Goal: Task Accomplishment & Management: Use online tool/utility

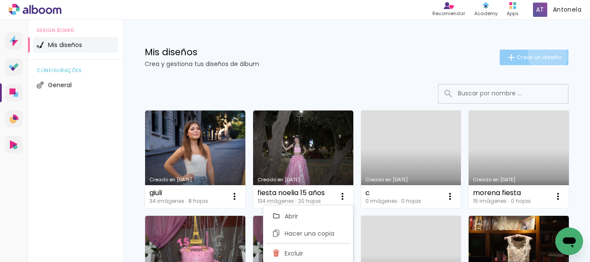
click at [540, 56] on span "Crear un diseño" at bounding box center [538, 57] width 45 height 6
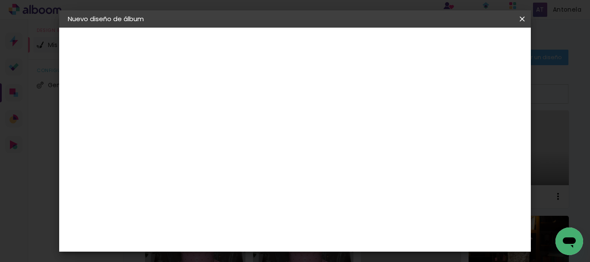
click at [209, 117] on input at bounding box center [209, 115] width 0 height 13
type input "sofi"
type paper-input "sofi"
click at [0, 0] on slot "Avanzar" at bounding box center [0, 0] width 0 height 0
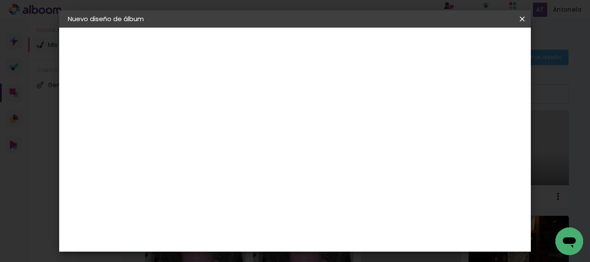
click at [0, 0] on div "Volver Avanzar" at bounding box center [0, 0] width 0 height 0
click at [253, 145] on iron-icon at bounding box center [248, 150] width 10 height 10
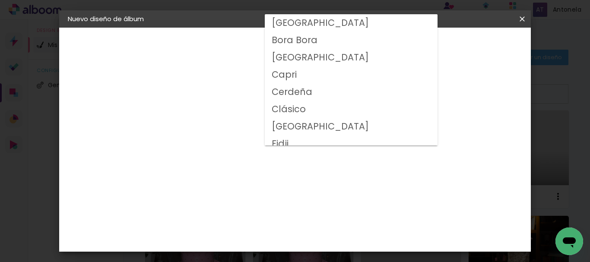
click at [0, 0] on slot "Clásico" at bounding box center [0, 0] width 0 height 0
type input "Clásico"
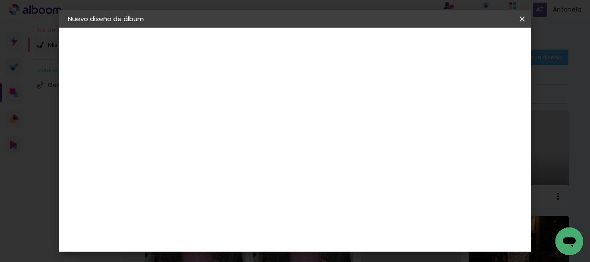
scroll to position [165, 0]
click at [0, 0] on slot "Avanzar" at bounding box center [0, 0] width 0 height 0
click at [315, 45] on span "Empezar diseño" at bounding box center [301, 49] width 26 height 12
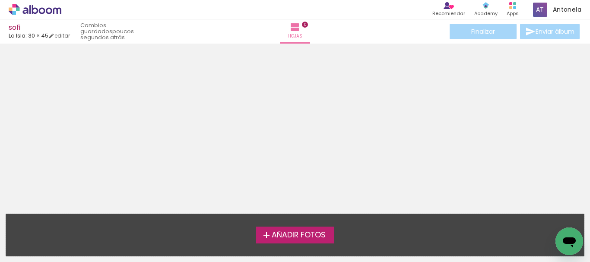
click at [297, 233] on span "Añadir Fotos" at bounding box center [299, 235] width 54 height 8
click at [0, 0] on input "file" at bounding box center [0, 0] width 0 height 0
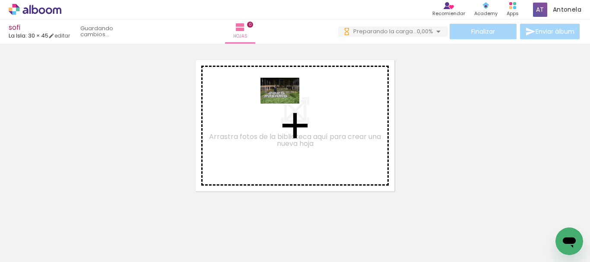
drag, startPoint x: 90, startPoint y: 234, endPoint x: 286, endPoint y: 104, distance: 235.8
click at [286, 104] on quentale-workspace at bounding box center [295, 131] width 590 height 262
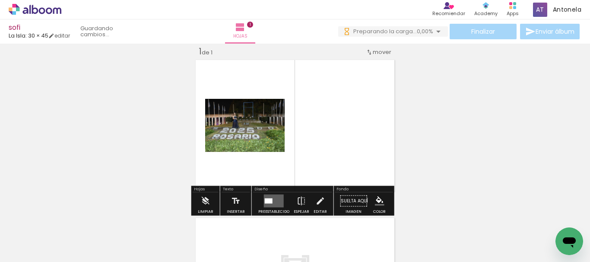
scroll to position [11, 0]
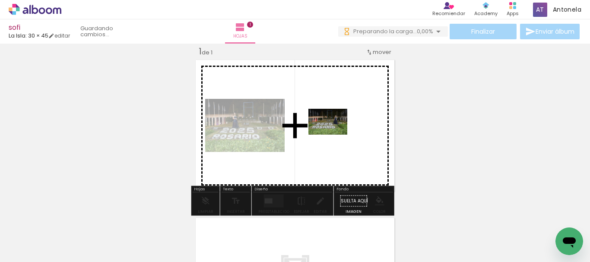
drag, startPoint x: 158, startPoint y: 221, endPoint x: 341, endPoint y: 133, distance: 203.5
click at [341, 133] on quentale-workspace at bounding box center [295, 131] width 590 height 262
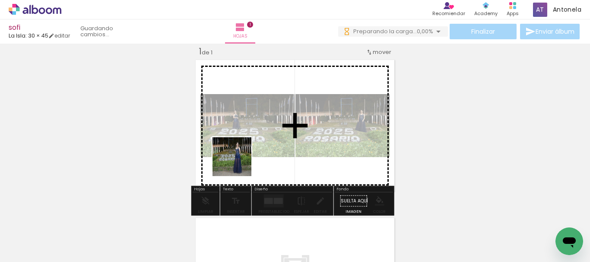
drag, startPoint x: 175, startPoint y: 237, endPoint x: 251, endPoint y: 153, distance: 113.4
click at [252, 145] on quentale-workspace at bounding box center [295, 131] width 590 height 262
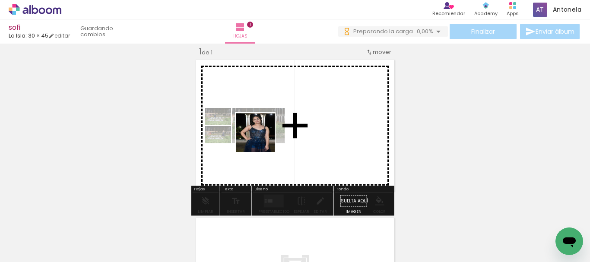
drag, startPoint x: 230, startPoint y: 237, endPoint x: 273, endPoint y: 114, distance: 130.0
click at [273, 114] on quentale-workspace at bounding box center [295, 131] width 590 height 262
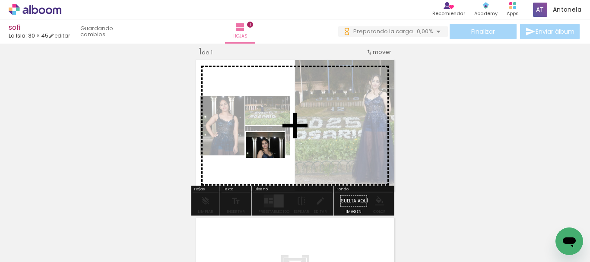
drag, startPoint x: 283, startPoint y: 241, endPoint x: 272, endPoint y: 155, distance: 87.5
click at [272, 155] on quentale-workspace at bounding box center [295, 131] width 590 height 262
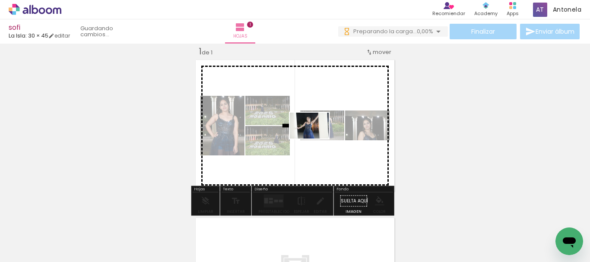
drag, startPoint x: 327, startPoint y: 238, endPoint x: 313, endPoint y: 145, distance: 94.6
click at [316, 138] on quentale-workspace at bounding box center [295, 131] width 590 height 262
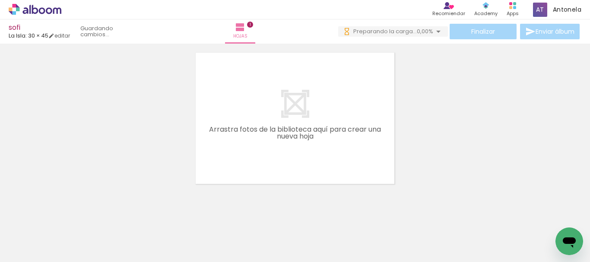
scroll to position [178, 0]
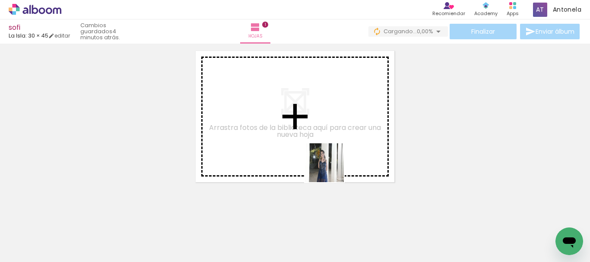
drag, startPoint x: 374, startPoint y: 233, endPoint x: 376, endPoint y: 204, distance: 29.0
click at [307, 137] on quentale-workspace at bounding box center [295, 131] width 590 height 262
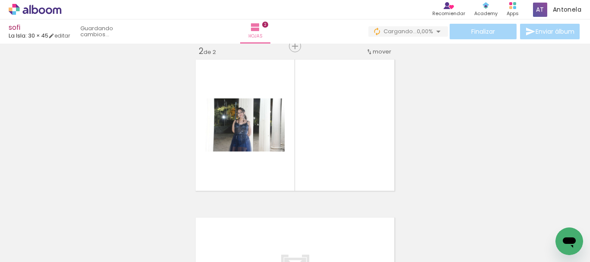
scroll to position [169, 0]
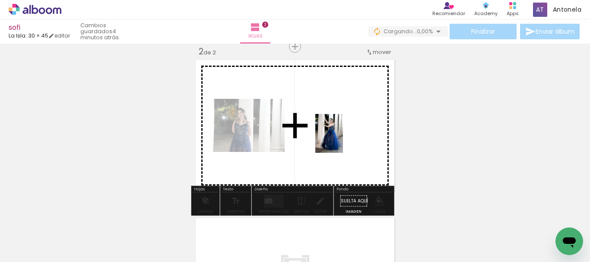
drag, startPoint x: 426, startPoint y: 240, endPoint x: 421, endPoint y: 202, distance: 38.7
click at [332, 130] on quentale-workspace at bounding box center [295, 131] width 590 height 262
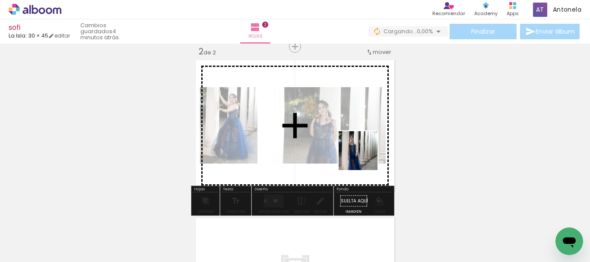
drag, startPoint x: 482, startPoint y: 234, endPoint x: 503, endPoint y: 247, distance: 24.4
click at [338, 144] on quentale-workspace at bounding box center [295, 131] width 590 height 262
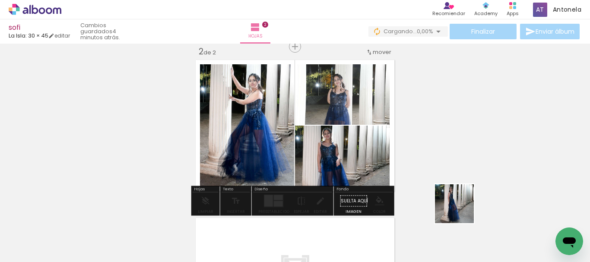
drag, startPoint x: 522, startPoint y: 237, endPoint x: 329, endPoint y: 180, distance: 201.0
click at [282, 140] on quentale-workspace at bounding box center [295, 131] width 590 height 262
click at [282, 140] on div at bounding box center [247, 126] width 94 height 132
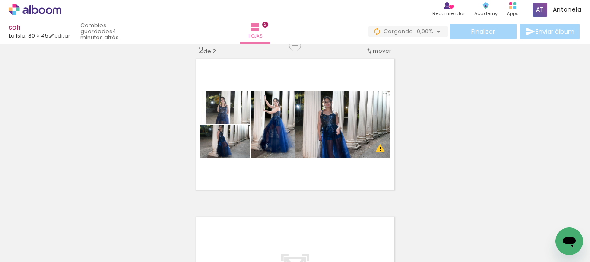
scroll to position [0, 466]
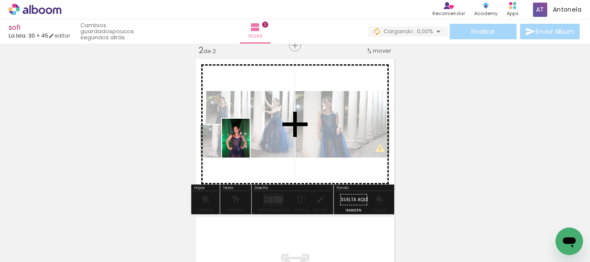
drag, startPoint x: 114, startPoint y: 238, endPoint x: 248, endPoint y: 145, distance: 164.1
click at [248, 145] on quentale-workspace at bounding box center [295, 131] width 590 height 262
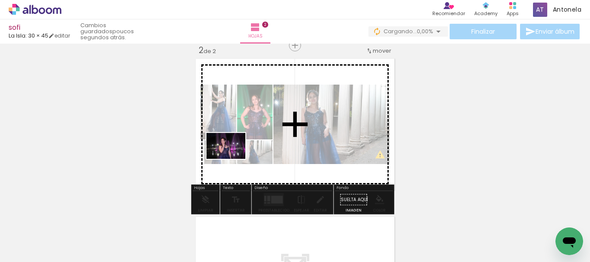
drag, startPoint x: 156, startPoint y: 239, endPoint x: 245, endPoint y: 149, distance: 125.8
click at [245, 149] on quentale-workspace at bounding box center [295, 131] width 590 height 262
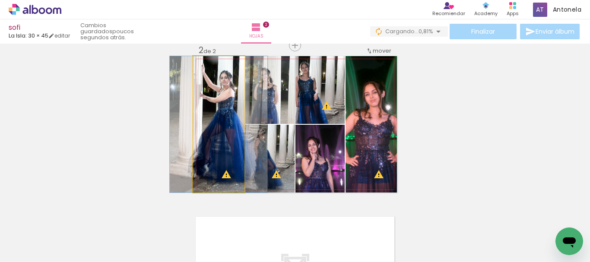
click at [214, 147] on quentale-photo at bounding box center [218, 124] width 51 height 136
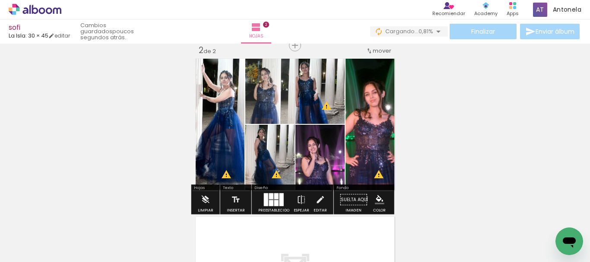
click at [329, 102] on quentale-photo at bounding box center [319, 90] width 49 height 68
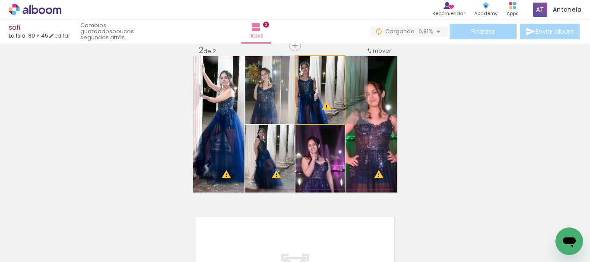
click at [329, 102] on quentale-photo at bounding box center [319, 90] width 49 height 68
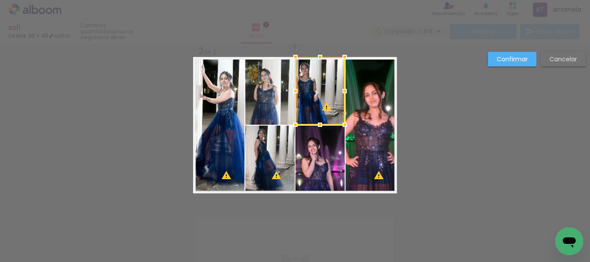
scroll to position [169, 0]
click at [328, 103] on div at bounding box center [319, 91] width 49 height 68
click at [326, 87] on div at bounding box center [319, 91] width 49 height 68
click at [452, 86] on div "Confirmar Cancelar" at bounding box center [295, 121] width 590 height 495
click at [0, 0] on slot "Confirmar" at bounding box center [0, 0] width 0 height 0
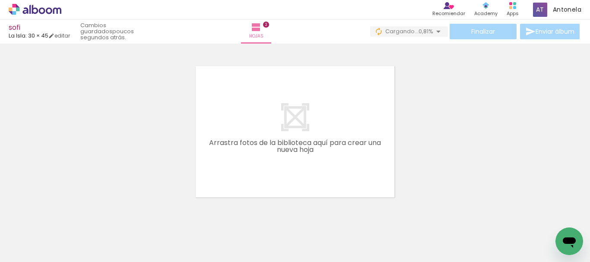
scroll to position [329, 0]
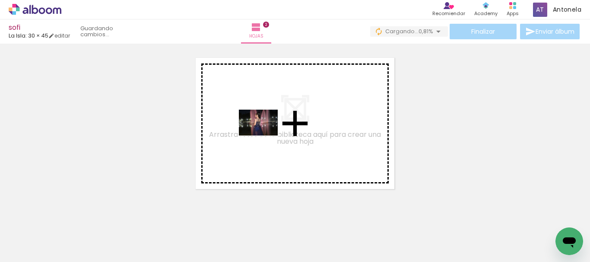
drag, startPoint x: 194, startPoint y: 238, endPoint x: 265, endPoint y: 136, distance: 124.2
click at [265, 136] on quentale-workspace at bounding box center [295, 131] width 590 height 262
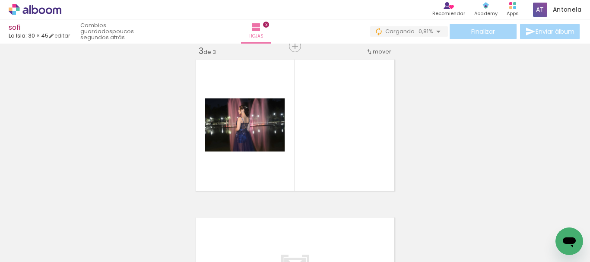
scroll to position [327, 0]
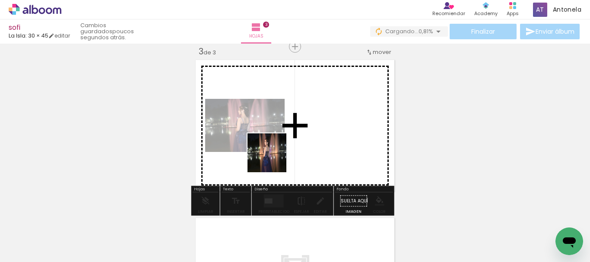
drag, startPoint x: 266, startPoint y: 233, endPoint x: 293, endPoint y: 204, distance: 39.1
click at [276, 152] on quentale-workspace at bounding box center [295, 131] width 590 height 262
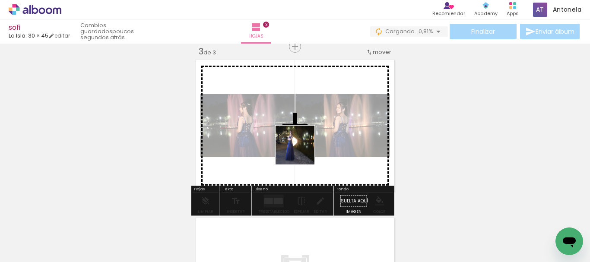
drag, startPoint x: 301, startPoint y: 237, endPoint x: 340, endPoint y: 222, distance: 41.3
click at [301, 142] on quentale-workspace at bounding box center [295, 131] width 590 height 262
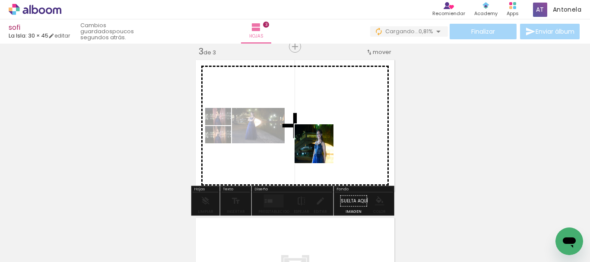
drag, startPoint x: 348, startPoint y: 242, endPoint x: 356, endPoint y: 208, distance: 34.6
click at [320, 145] on quentale-workspace at bounding box center [295, 131] width 590 height 262
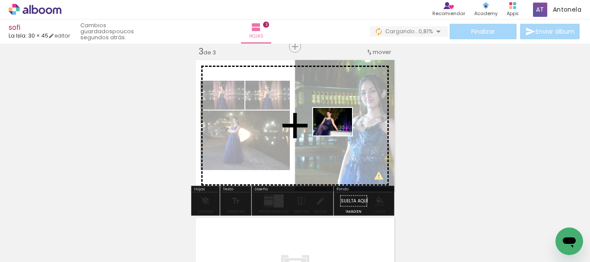
drag, startPoint x: 398, startPoint y: 241, endPoint x: 338, endPoint y: 139, distance: 117.7
click at [338, 132] on quentale-workspace at bounding box center [295, 131] width 590 height 262
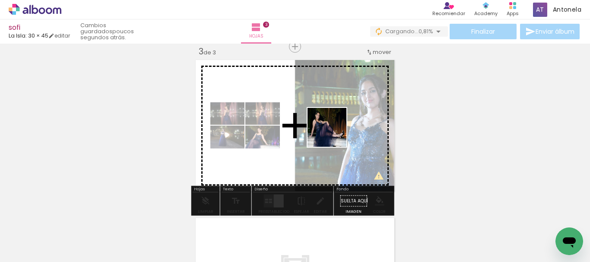
drag, startPoint x: 447, startPoint y: 241, endPoint x: 329, endPoint y: 128, distance: 163.1
click at [330, 129] on quentale-workspace at bounding box center [295, 131] width 590 height 262
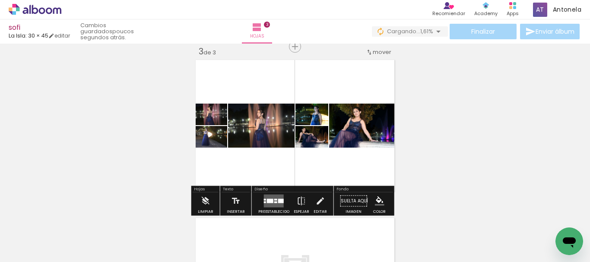
click at [267, 202] on div at bounding box center [270, 201] width 6 height 4
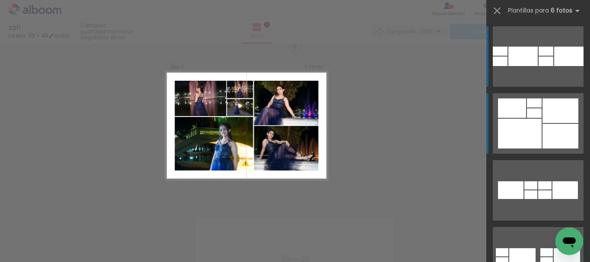
click at [519, 125] on div at bounding box center [520, 134] width 44 height 30
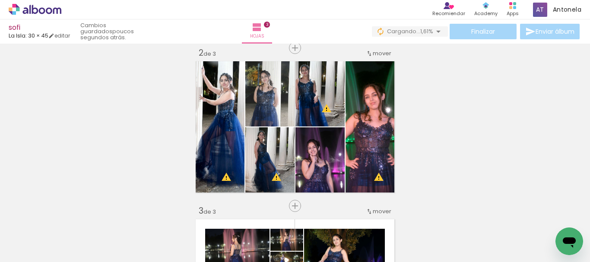
scroll to position [165, 0]
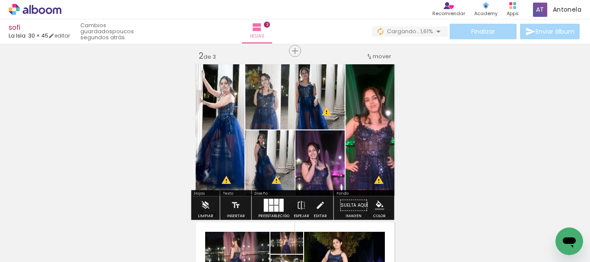
click at [274, 203] on div at bounding box center [276, 202] width 4 height 6
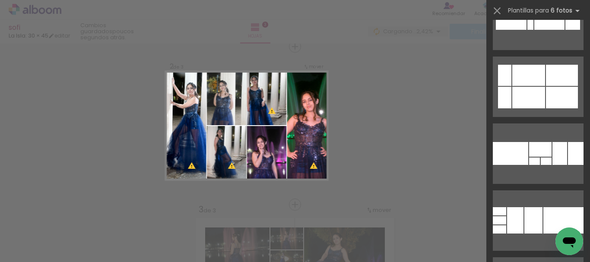
scroll to position [656, 0]
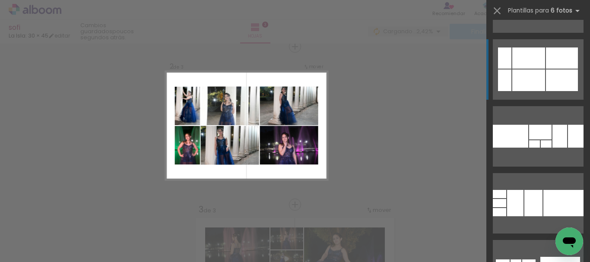
click at [540, 60] on div at bounding box center [528, 57] width 33 height 21
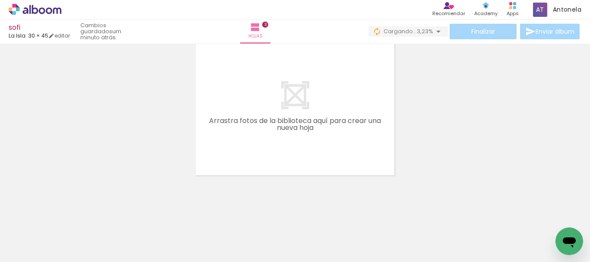
scroll to position [0, 861]
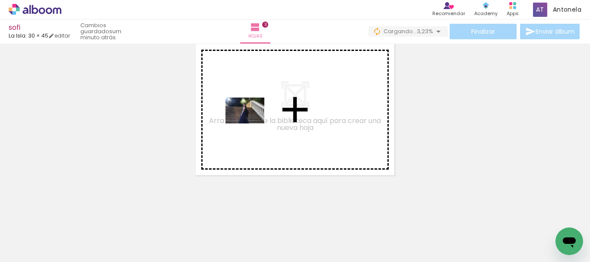
drag, startPoint x: 92, startPoint y: 235, endPoint x: 257, endPoint y: 117, distance: 203.4
click at [257, 117] on quentale-workspace at bounding box center [295, 131] width 590 height 262
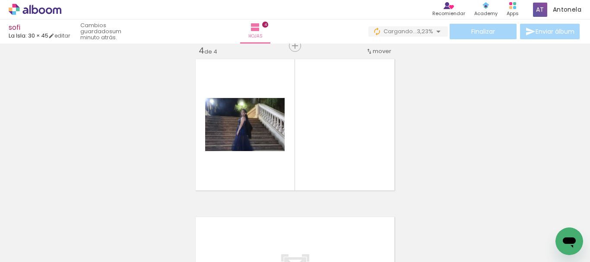
scroll to position [485, 0]
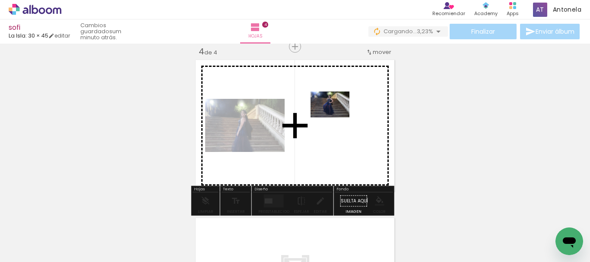
drag, startPoint x: 148, startPoint y: 234, endPoint x: 270, endPoint y: 188, distance: 130.4
click at [338, 117] on quentale-workspace at bounding box center [295, 131] width 590 height 262
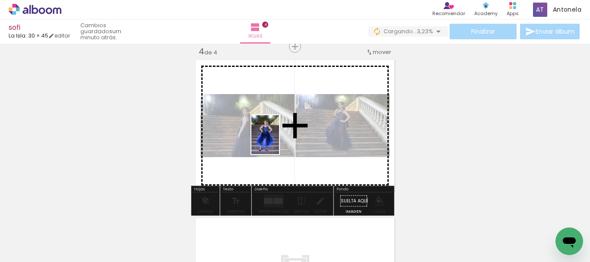
drag, startPoint x: 220, startPoint y: 201, endPoint x: 277, endPoint y: 141, distance: 82.7
click at [277, 141] on quentale-workspace at bounding box center [295, 131] width 590 height 262
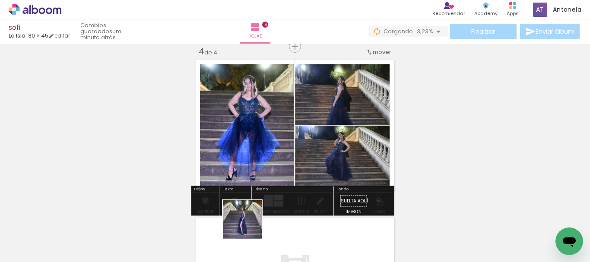
drag, startPoint x: 248, startPoint y: 243, endPoint x: 260, endPoint y: 149, distance: 95.3
click at [260, 149] on quentale-workspace at bounding box center [295, 131] width 590 height 262
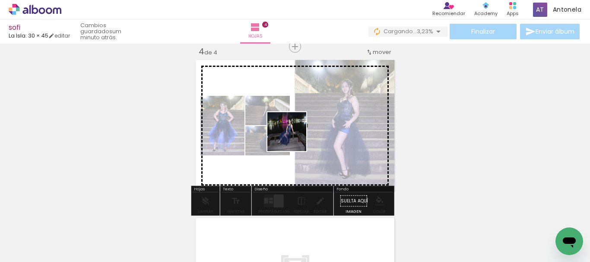
drag, startPoint x: 293, startPoint y: 168, endPoint x: 293, endPoint y: 119, distance: 48.8
click at [293, 119] on quentale-workspace at bounding box center [295, 131] width 590 height 262
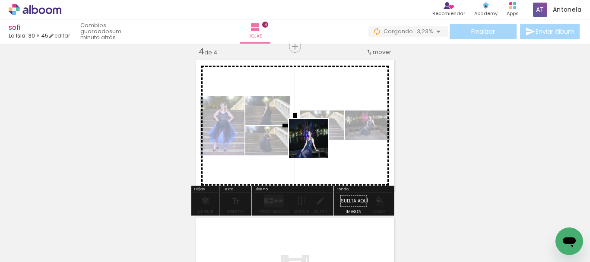
drag, startPoint x: 343, startPoint y: 238, endPoint x: 324, endPoint y: 138, distance: 101.5
click at [310, 129] on quentale-workspace at bounding box center [295, 131] width 590 height 262
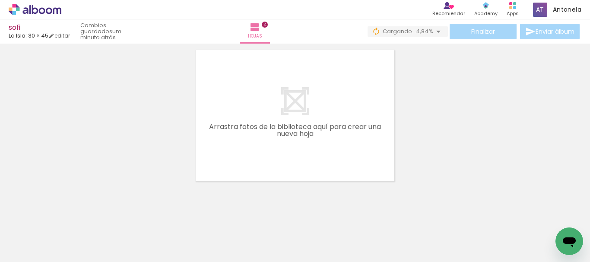
scroll to position [0, 1187]
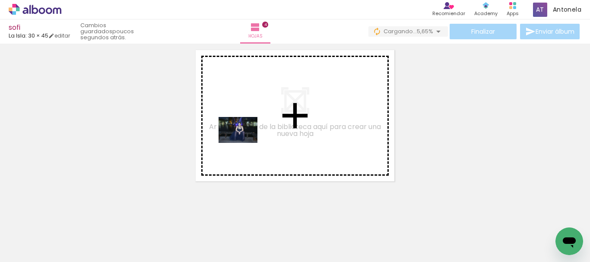
drag, startPoint x: 197, startPoint y: 237, endPoint x: 230, endPoint y: 245, distance: 33.7
click at [244, 142] on quentale-workspace at bounding box center [295, 131] width 590 height 262
